Goal: Task Accomplishment & Management: Use online tool/utility

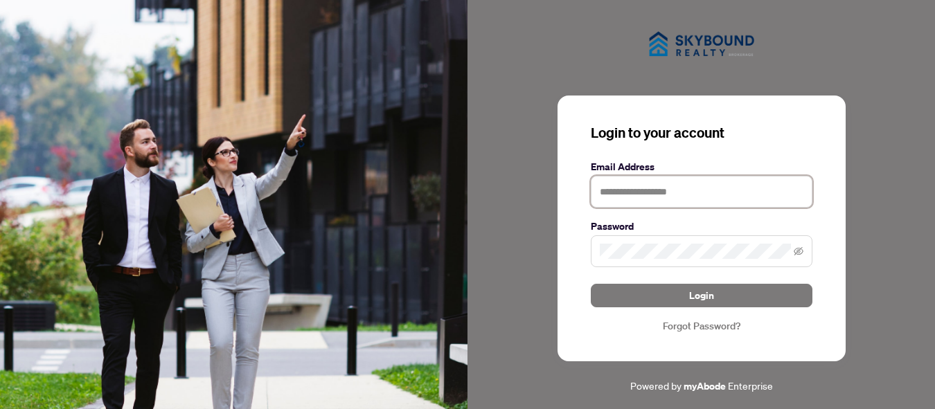
click at [635, 183] on input "text" at bounding box center [702, 192] width 222 height 32
type input "**********"
click at [591, 284] on button "Login" at bounding box center [702, 296] width 222 height 24
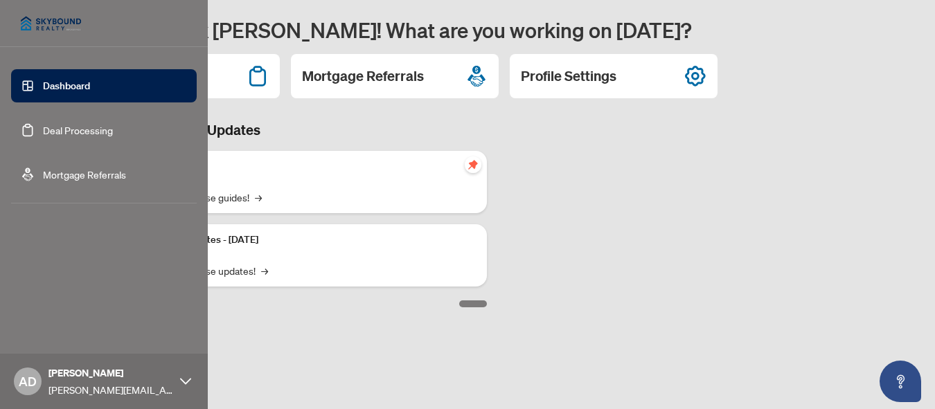
click at [113, 124] on link "Deal Processing" at bounding box center [78, 130] width 70 height 12
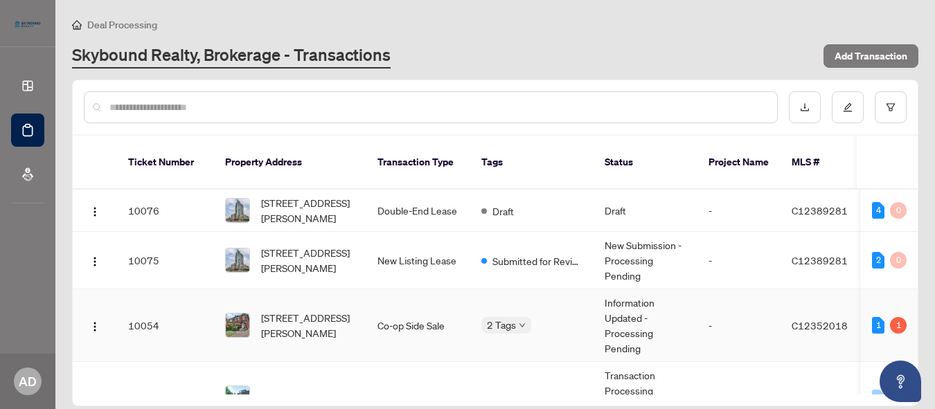
scroll to position [19, 0]
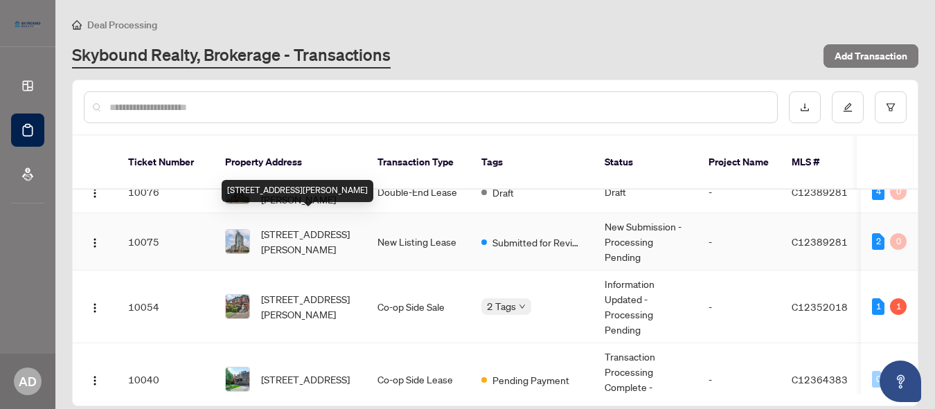
click at [316, 227] on span "[STREET_ADDRESS][PERSON_NAME]" at bounding box center [308, 242] width 94 height 30
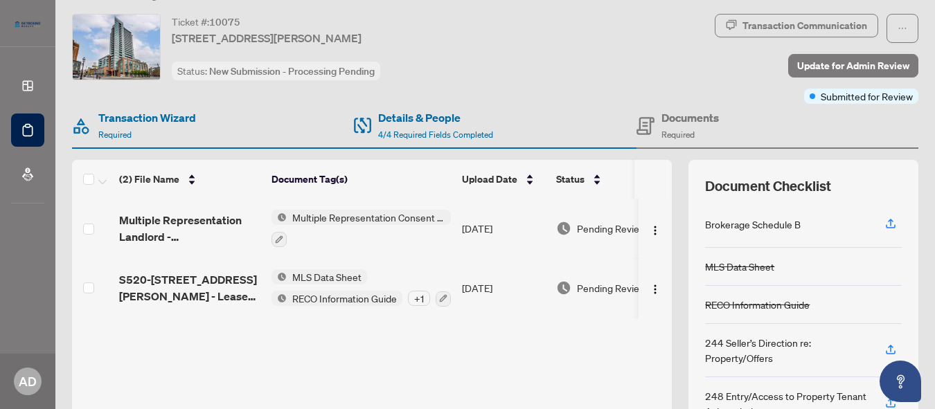
scroll to position [30, 0]
click at [418, 297] on div "+ 1" at bounding box center [419, 297] width 22 height 15
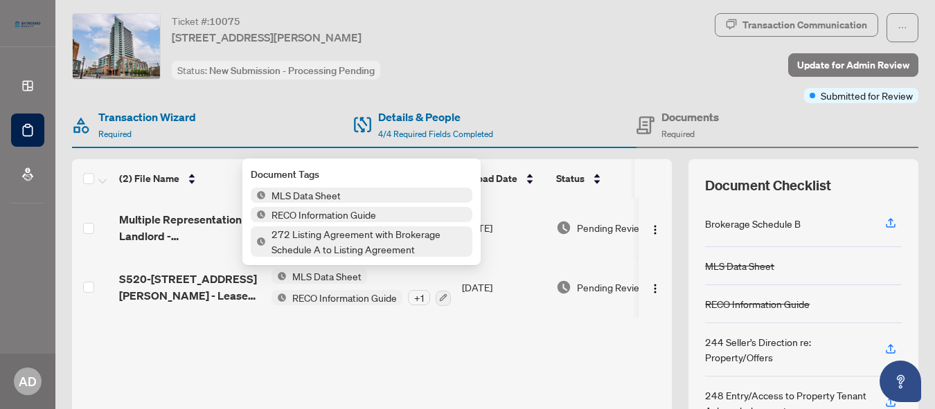
scroll to position [40, 0]
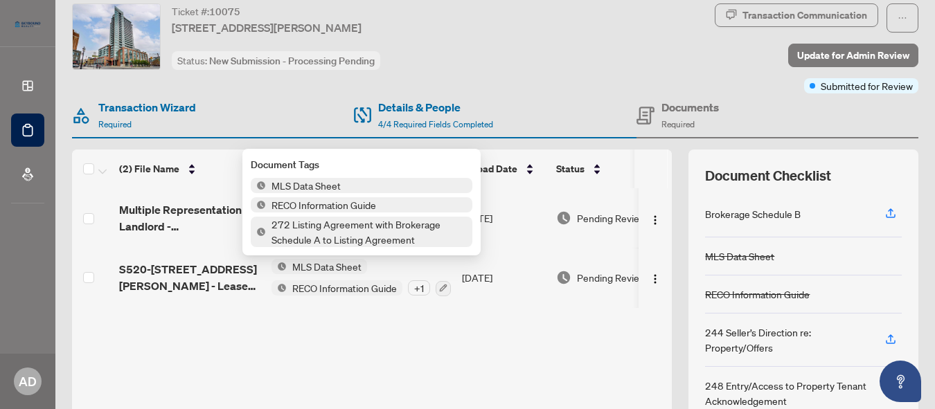
click at [355, 333] on div "Multiple Representation Landlord - Acknowledgement and Consent Disclosure.pdf M…" at bounding box center [372, 305] width 600 height 234
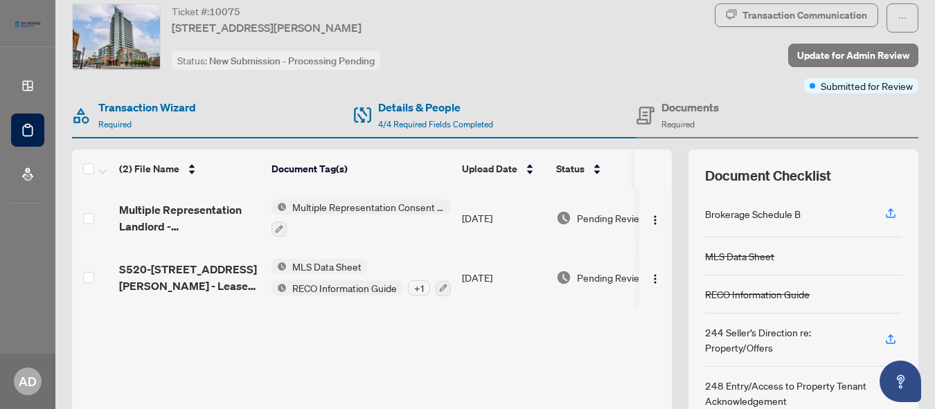
click at [355, 333] on div "Multiple Representation Landlord - Acknowledgement and Consent Disclosure.pdf M…" at bounding box center [372, 305] width 600 height 234
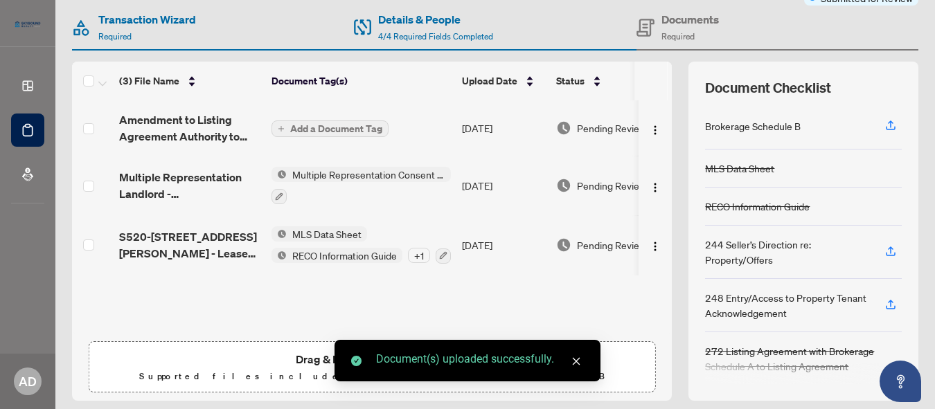
scroll to position [127, 0]
click at [358, 134] on span "Add a Document Tag" at bounding box center [336, 130] width 92 height 10
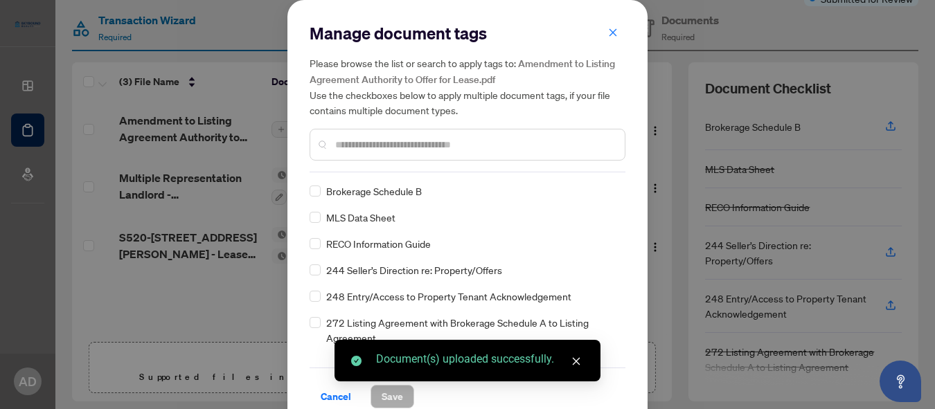
click at [419, 155] on div at bounding box center [468, 145] width 316 height 32
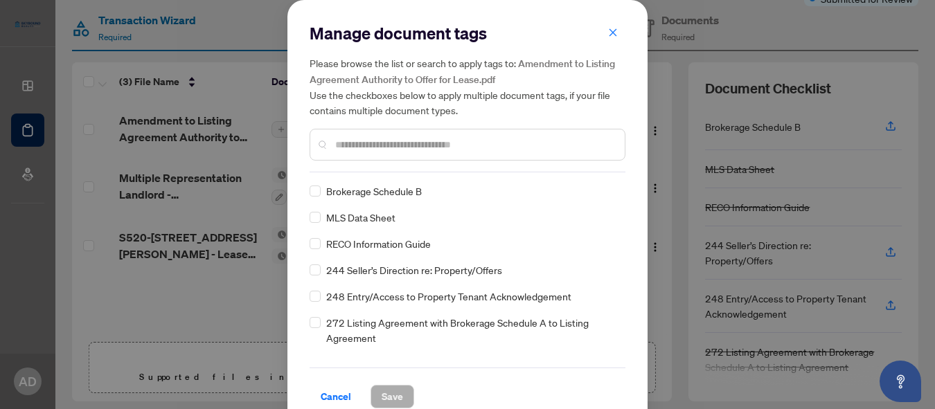
click at [436, 150] on input "text" at bounding box center [474, 144] width 279 height 15
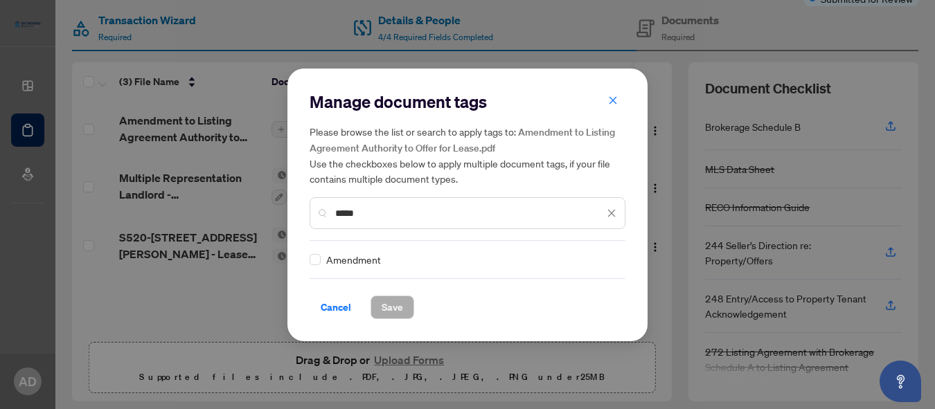
drag, startPoint x: 397, startPoint y: 212, endPoint x: 297, endPoint y: 216, distance: 99.9
click at [298, 216] on div "Manage document tags Please browse the list or search to apply tags to: Amendme…" at bounding box center [468, 205] width 360 height 273
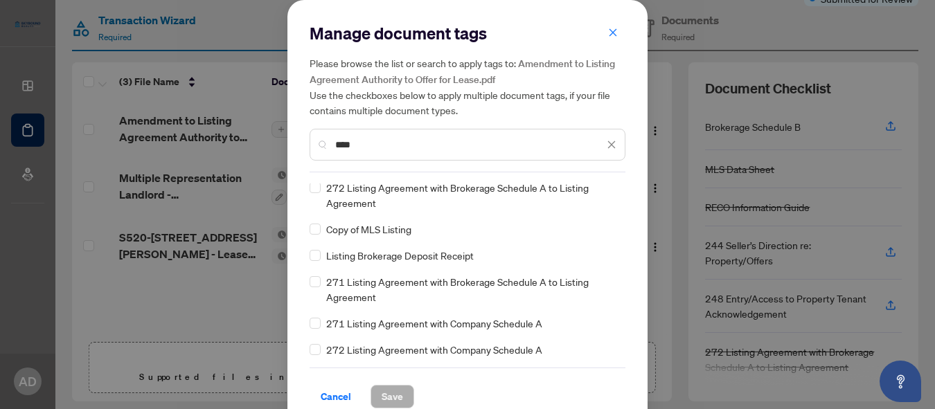
scroll to position [4, 0]
drag, startPoint x: 368, startPoint y: 143, endPoint x: 275, endPoint y: 140, distance: 92.9
click at [276, 140] on div "Manage document tags Please browse the list or search to apply tags to: Amendme…" at bounding box center [467, 204] width 935 height 409
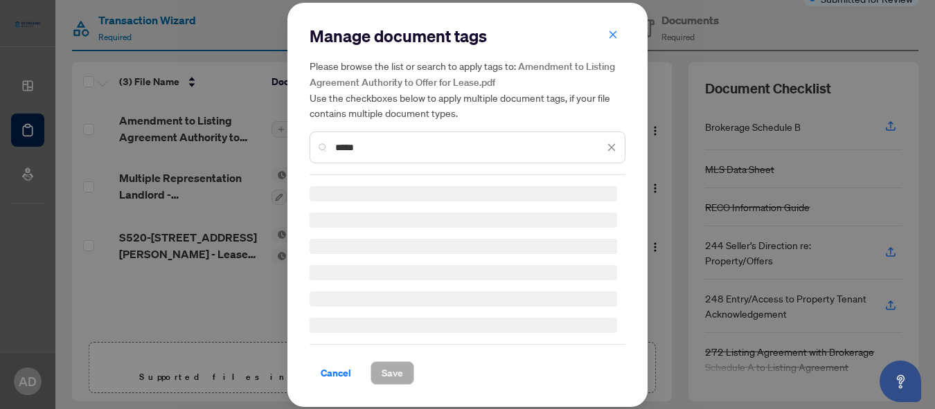
scroll to position [0, 0]
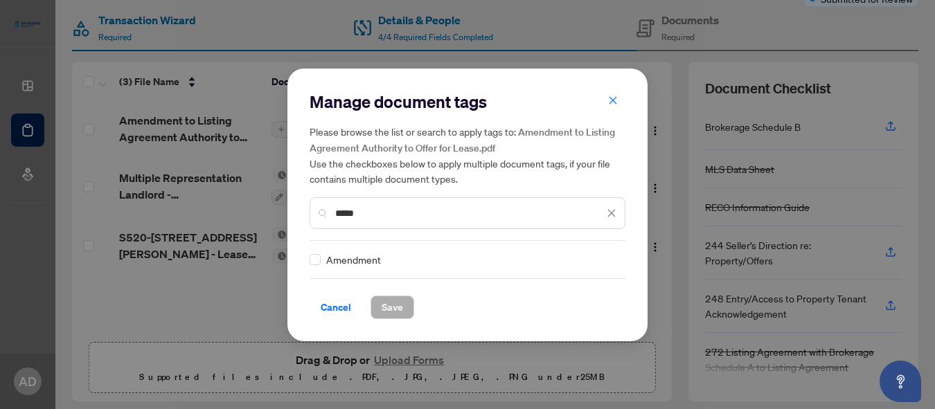
type input "*****"
click at [413, 310] on button "Save" at bounding box center [393, 308] width 44 height 24
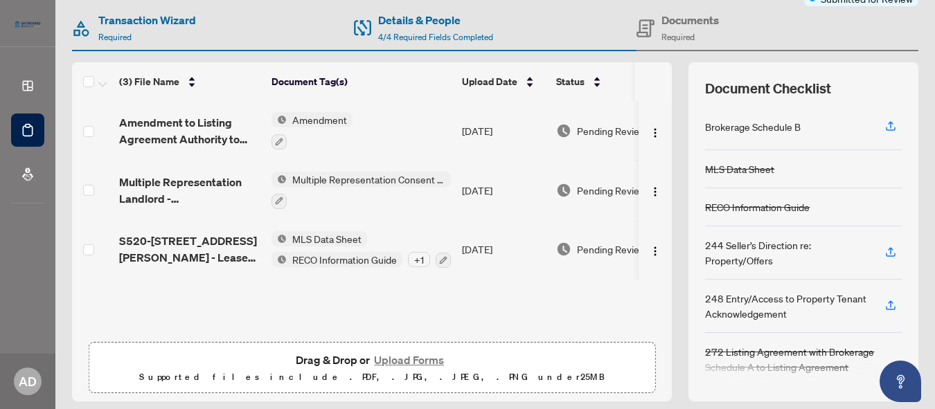
click at [167, 117] on span "Amendment to Listing Agreement Authority to Offer for Lease.pdf" at bounding box center [189, 130] width 141 height 33
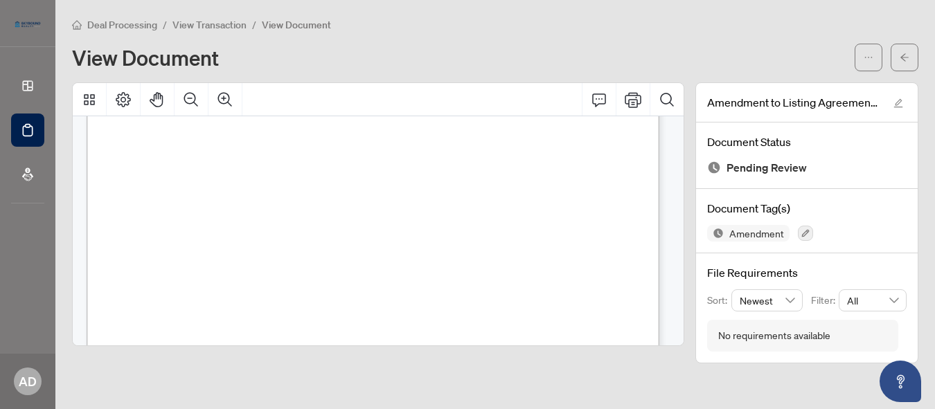
scroll to position [308, 0]
click at [903, 58] on icon "arrow-left" at bounding box center [905, 57] width 8 height 8
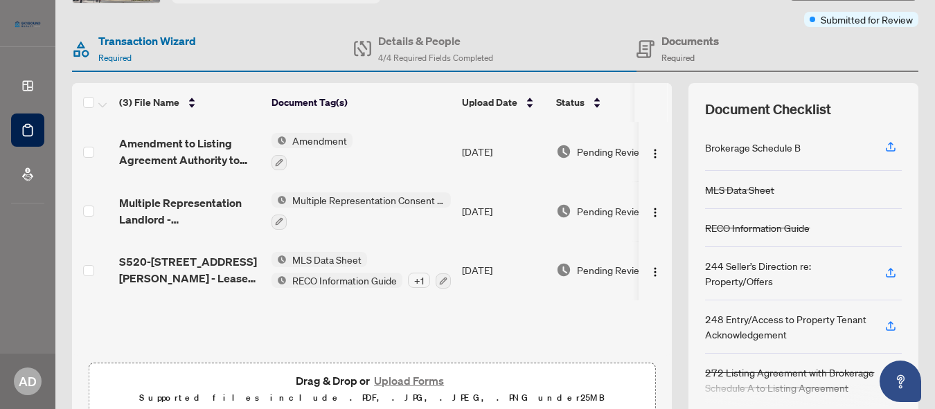
scroll to position [107, 0]
